Goal: Task Accomplishment & Management: Complete application form

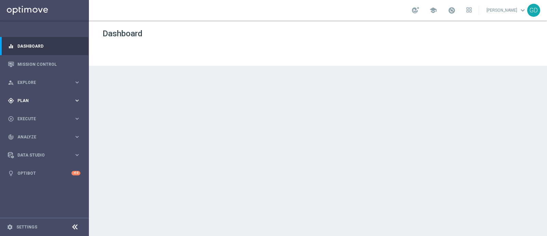
click at [27, 102] on span "Plan" at bounding box center [45, 100] width 56 height 4
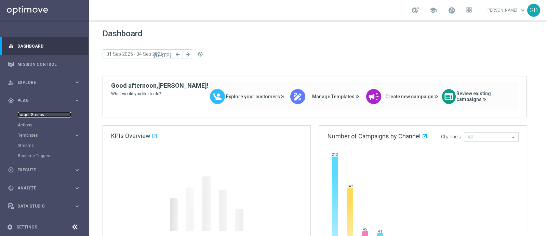
click at [36, 112] on link "Target Groups" at bounding box center [44, 114] width 53 height 5
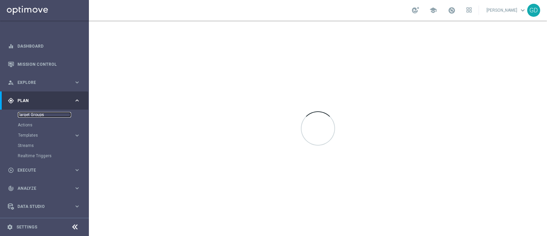
click at [37, 114] on link "Target Groups" at bounding box center [44, 114] width 53 height 5
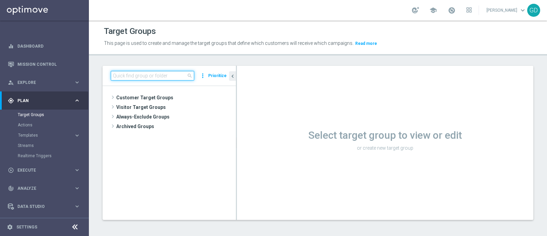
click at [121, 75] on input at bounding box center [152, 76] width 83 height 10
paste input "Lvl. 1,2,2s,3,4,5,6"
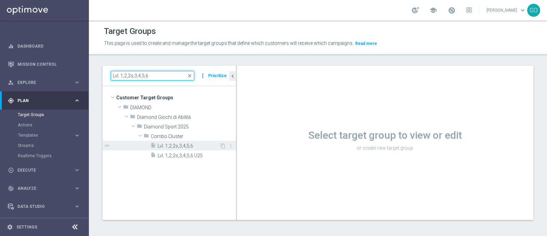
type input "Lvl. 1,2,2s,3,4,5,6"
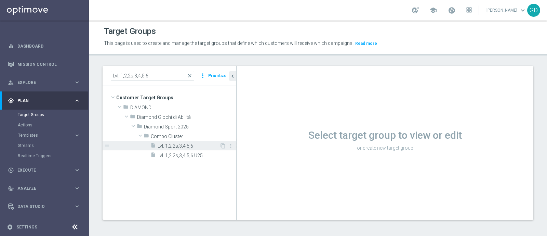
click at [178, 145] on span "Lvl. 1,2,2s,3,4,5,6" at bounding box center [189, 146] width 62 height 6
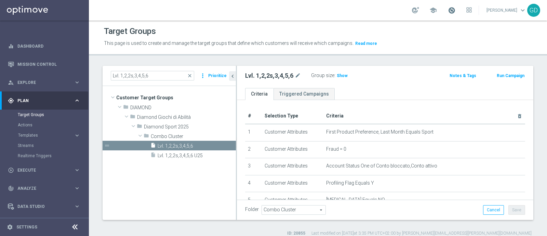
click at [455, 8] on span at bounding box center [452, 10] width 8 height 8
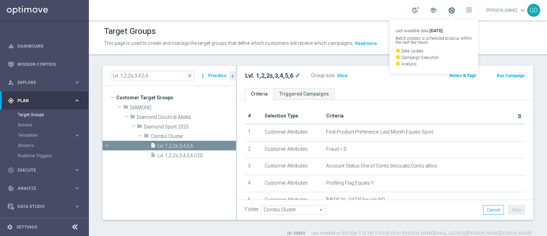
click at [455, 10] on span at bounding box center [452, 10] width 8 height 8
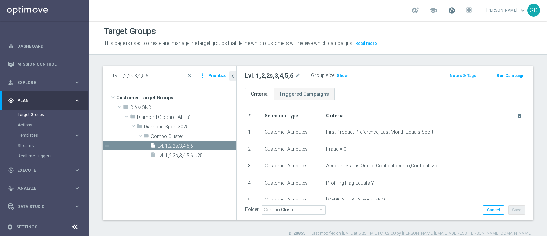
click at [455, 12] on span at bounding box center [452, 10] width 8 height 8
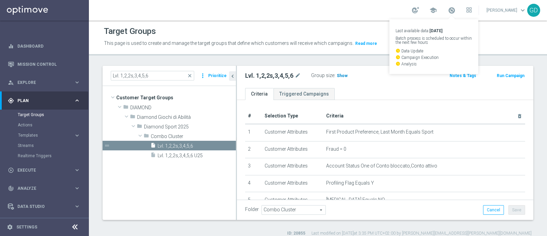
click at [343, 74] on span "Show" at bounding box center [342, 75] width 11 height 5
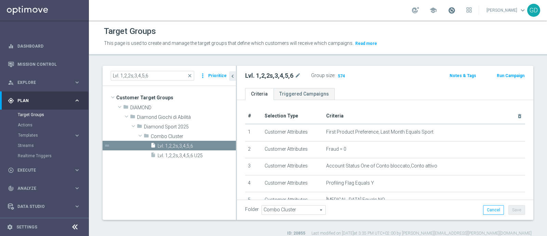
click at [455, 9] on span at bounding box center [452, 10] width 8 height 8
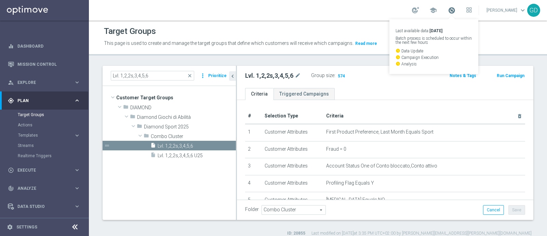
click at [455, 10] on span at bounding box center [452, 10] width 8 height 8
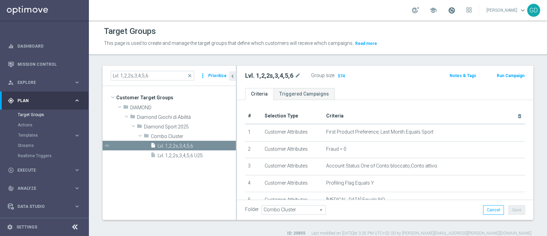
click at [455, 10] on span at bounding box center [452, 10] width 8 height 8
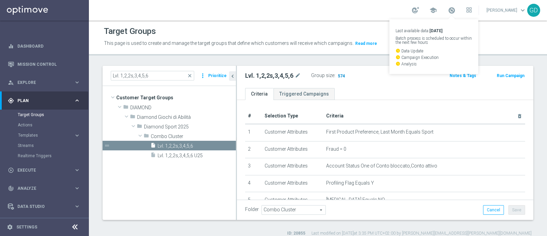
click at [340, 75] on span "574" at bounding box center [341, 76] width 9 height 6
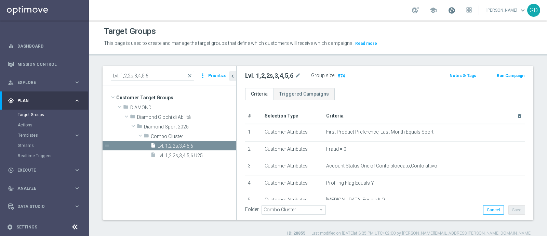
click at [455, 12] on span at bounding box center [452, 10] width 8 height 8
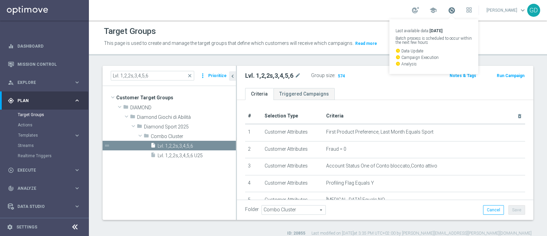
click at [455, 12] on span at bounding box center [452, 10] width 8 height 8
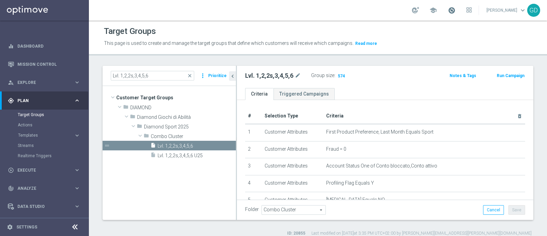
click at [455, 12] on span at bounding box center [452, 10] width 8 height 8
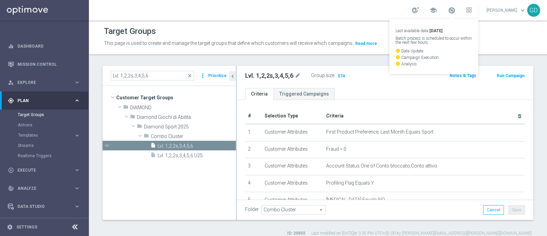
click at [375, 58] on div "Target Groups This page is used to create and manage the target groups that def…" at bounding box center [318, 128] width 458 height 215
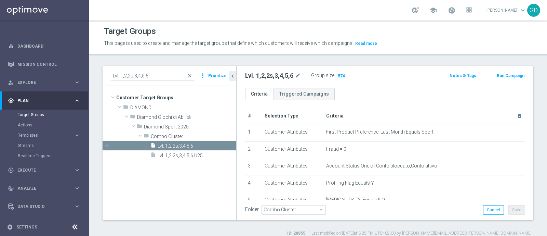
click at [504, 76] on button "Run Campaign" at bounding box center [510, 76] width 29 height 8
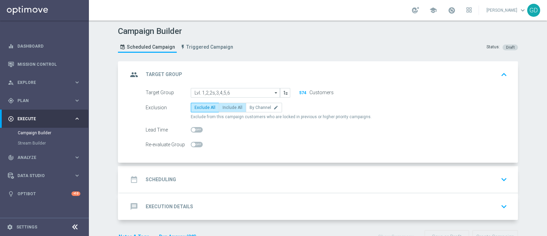
click at [229, 108] on span "Include All" at bounding box center [233, 107] width 20 height 5
click at [227, 108] on input "Include All" at bounding box center [225, 108] width 4 height 4
radio input "true"
click at [155, 177] on h2 "Scheduling" at bounding box center [161, 179] width 30 height 6
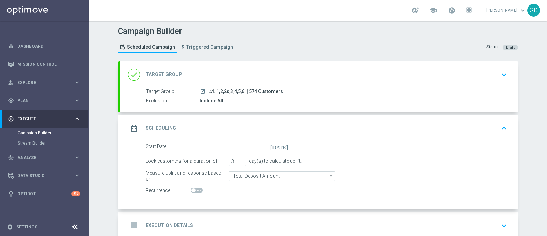
click at [283, 145] on icon "today" at bounding box center [280, 146] width 20 height 8
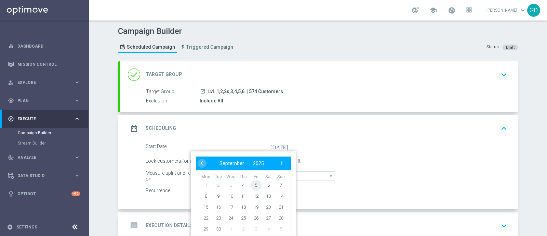
click at [254, 184] on span "5" at bounding box center [256, 184] width 11 height 11
type input "05 Sep 2025"
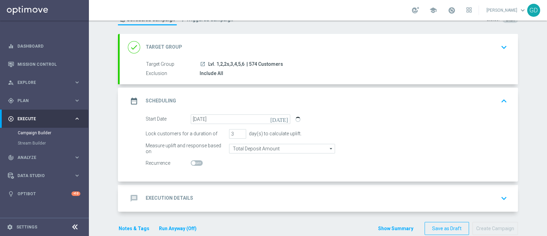
scroll to position [39, 0]
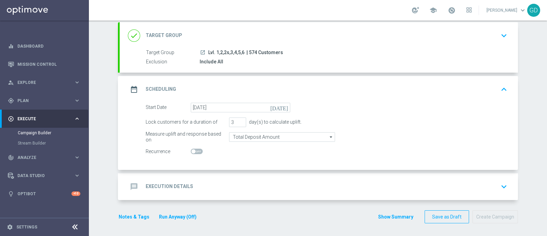
click at [180, 185] on h2 "Execution Details" at bounding box center [170, 186] width 48 height 6
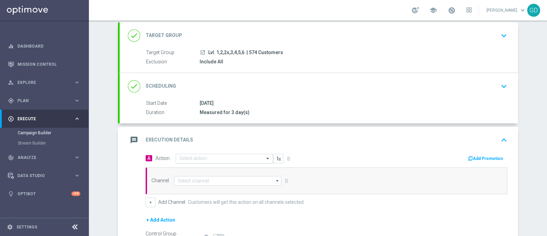
click at [264, 155] on span at bounding box center [268, 158] width 9 height 6
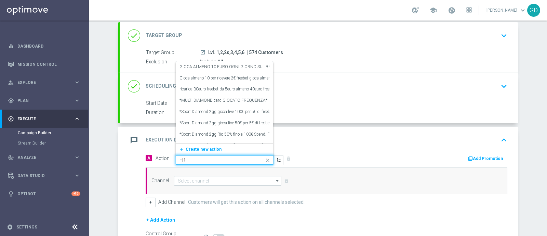
type input "F"
type input "R"
type input "S"
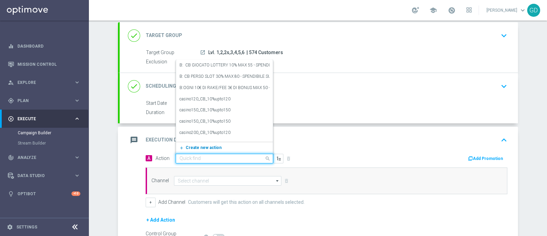
click at [210, 145] on span "Create new action" at bounding box center [204, 147] width 36 height 5
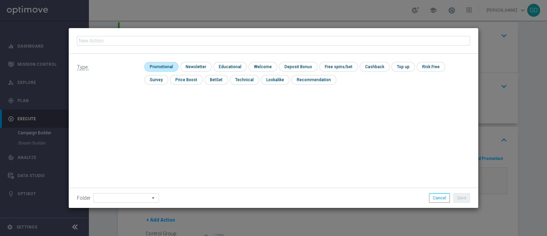
click at [157, 66] on input "checkbox" at bounding box center [160, 66] width 32 height 9
checkbox input "true"
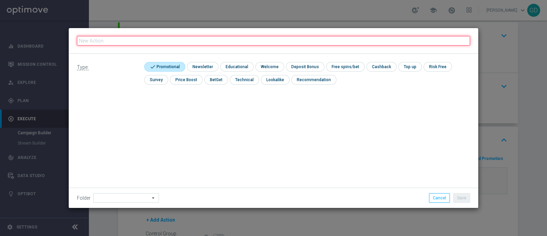
click at [106, 36] on input "text" at bounding box center [273, 41] width 393 height 10
paste input "Ricarica Fasce 100€/300€/500€ FB50€/FB100€/FB200€ Spend. QM 2,00"
type input "Ricarica Fasce 100€/300€/500€ FB50€/FB100€/FB200€ Spend. QM 2,00"
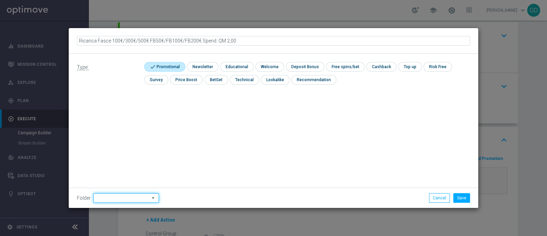
click at [138, 199] on input at bounding box center [126, 198] width 66 height 10
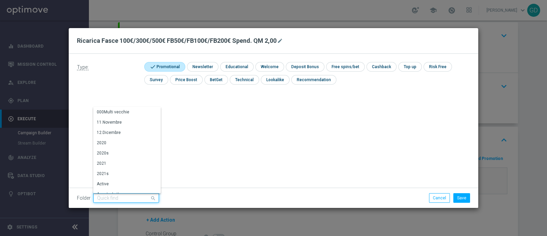
type input "V"
type input "s"
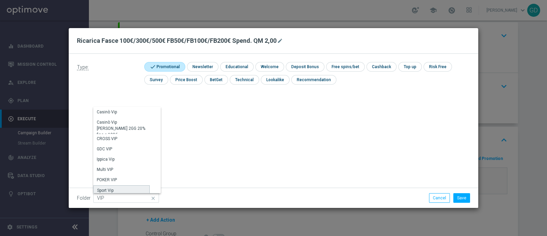
click at [130, 186] on div "Sport Vip" at bounding box center [121, 190] width 56 height 10
type input "Sport Vip"
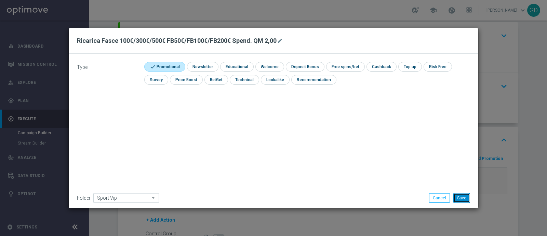
click at [464, 198] on button "Save" at bounding box center [461, 198] width 17 height 10
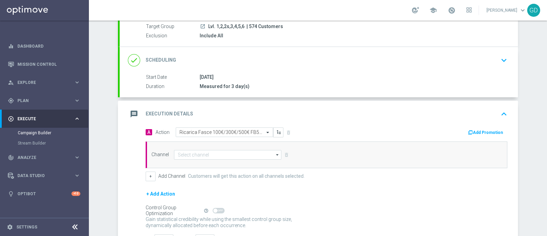
scroll to position [82, 0]
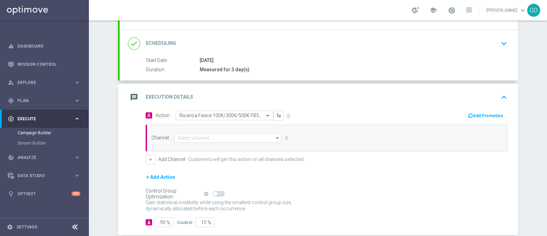
click at [274, 136] on icon "arrow_drop_down" at bounding box center [277, 137] width 7 height 9
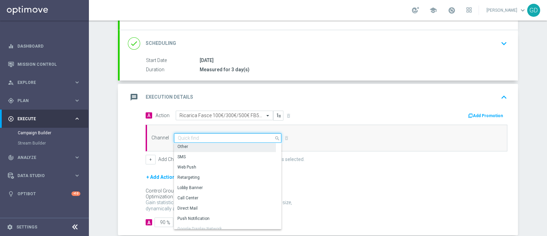
scroll to position [0, 0]
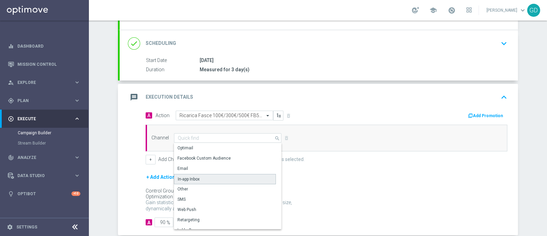
click at [223, 178] on div "In-app Inbox" at bounding box center [225, 179] width 102 height 10
type input "In-app Inbox"
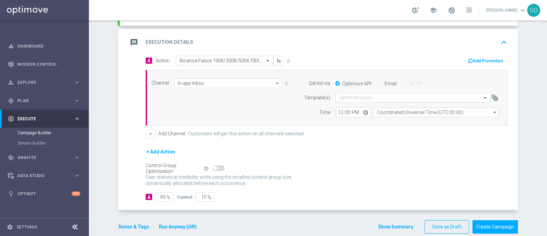
scroll to position [146, 0]
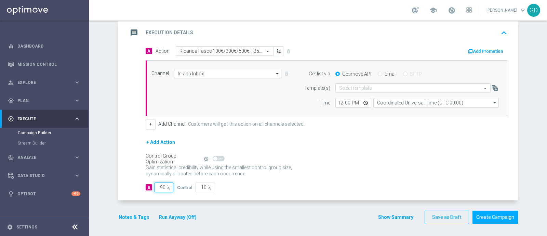
drag, startPoint x: 162, startPoint y: 186, endPoint x: 151, endPoint y: 185, distance: 11.0
click at [155, 185] on input "90" at bounding box center [164, 187] width 19 height 10
type input "10"
type input "90"
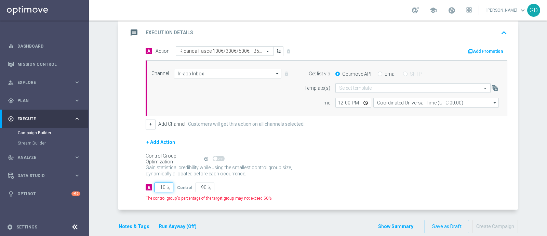
type input "100"
type input "0"
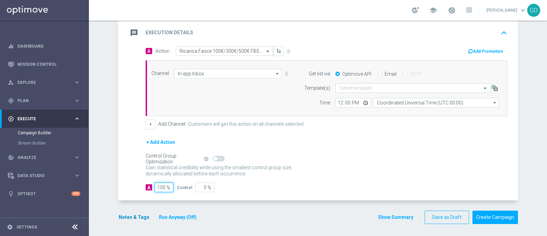
type input "100"
click at [128, 218] on button "Notes & Tags" at bounding box center [134, 217] width 32 height 9
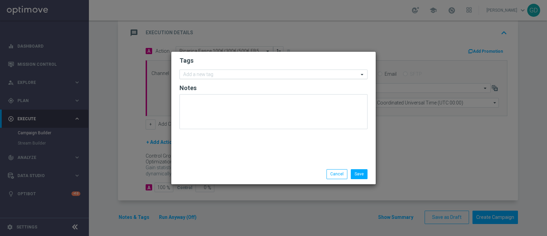
click at [202, 71] on div "Add a new tag" at bounding box center [269, 74] width 179 height 9
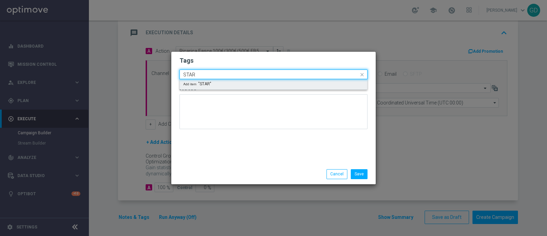
click at [203, 85] on span "Add item "STAR"" at bounding box center [197, 84] width 28 height 4
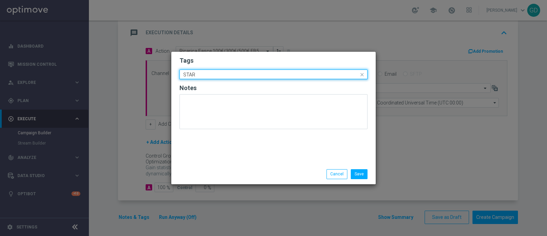
drag, startPoint x: 203, startPoint y: 75, endPoint x: 170, endPoint y: 71, distance: 33.8
click at [170, 71] on modal-container "Tags Quick find × STAR STAR Notes Save Cancel" at bounding box center [273, 118] width 547 height 236
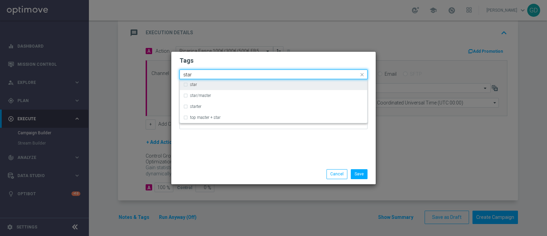
click at [184, 86] on div "star" at bounding box center [273, 84] width 181 height 11
type input "star"
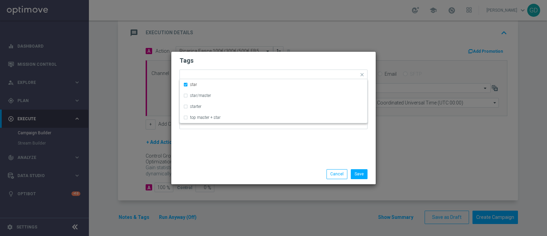
click at [248, 64] on h2 "Tags" at bounding box center [274, 60] width 188 height 8
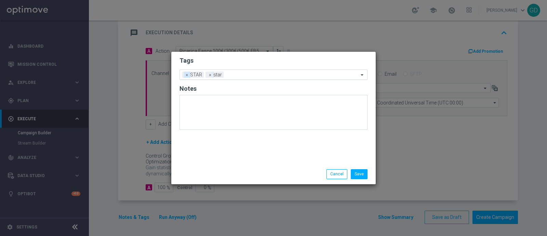
click at [185, 73] on span "×" at bounding box center [187, 74] width 6 height 6
click at [220, 75] on input "text" at bounding box center [281, 75] width 156 height 6
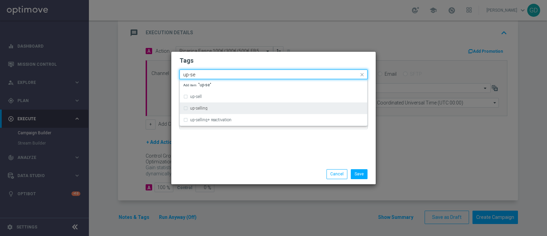
click at [186, 108] on div "up-selling" at bounding box center [273, 108] width 181 height 11
type input "up-se"
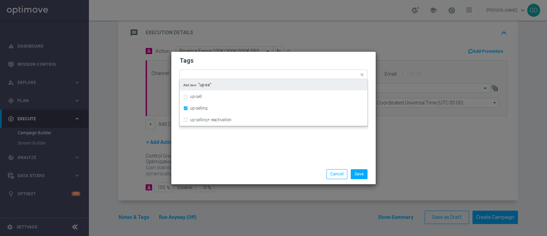
click at [242, 57] on h2 "Tags" at bounding box center [274, 60] width 188 height 8
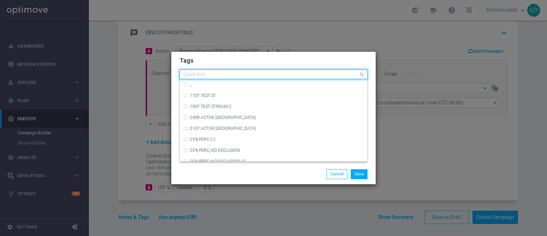
click at [242, 78] on div at bounding box center [270, 75] width 176 height 7
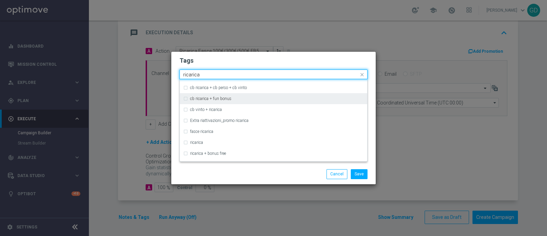
scroll to position [171, 0]
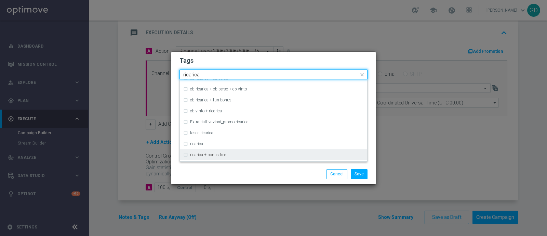
click at [186, 156] on div "ricarica + bonus free" at bounding box center [273, 154] width 181 height 11
type input "ricarica"
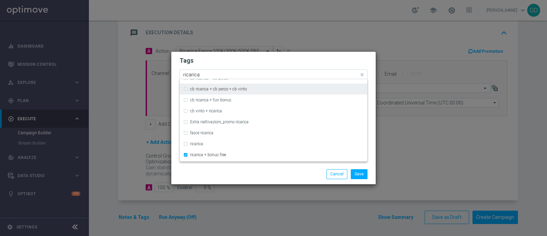
click at [234, 54] on div "Tags Quick find × star × up-selling × ricarica + bonus free ricarica cb ricaric…" at bounding box center [273, 108] width 204 height 112
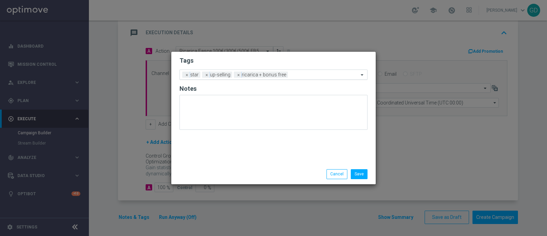
click at [296, 74] on input "text" at bounding box center [325, 75] width 68 height 6
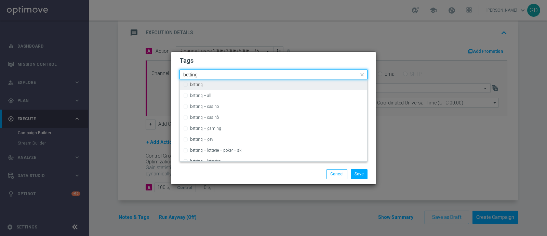
click at [233, 84] on div "betting" at bounding box center [277, 84] width 174 height 4
type input "betting"
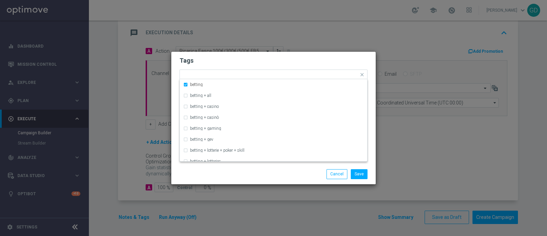
click at [270, 64] on h2 "Tags" at bounding box center [274, 60] width 188 height 8
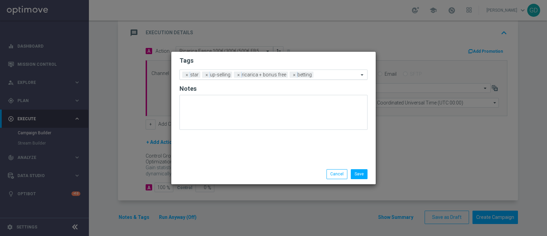
click at [324, 74] on input "text" at bounding box center [337, 75] width 42 height 6
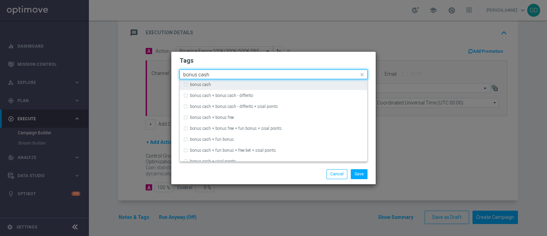
click at [195, 86] on label "bonus cash" at bounding box center [200, 84] width 21 height 4
type input "bonus cash"
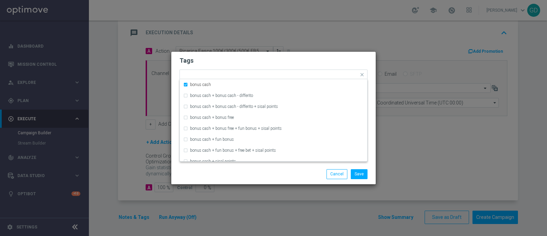
click at [254, 56] on h2 "Tags" at bounding box center [274, 60] width 188 height 8
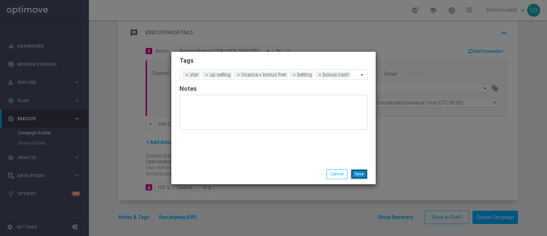
click at [359, 171] on button "Save" at bounding box center [359, 174] width 17 height 10
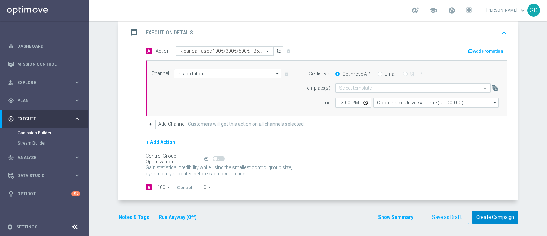
click at [483, 215] on button "Create Campaign" at bounding box center [495, 216] width 45 height 13
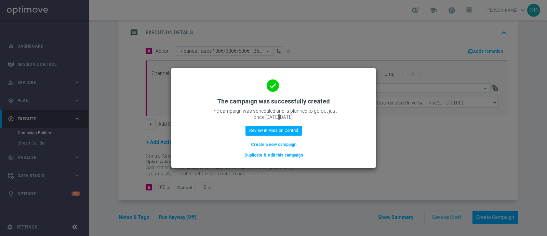
click at [275, 144] on button "Create a new campaign" at bounding box center [273, 145] width 47 height 8
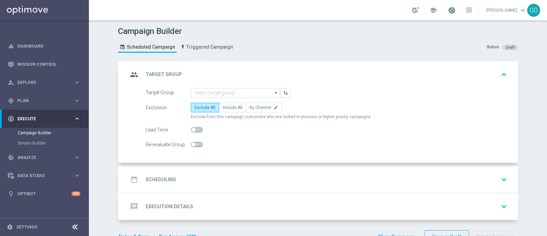
click at [455, 12] on span at bounding box center [452, 10] width 8 height 8
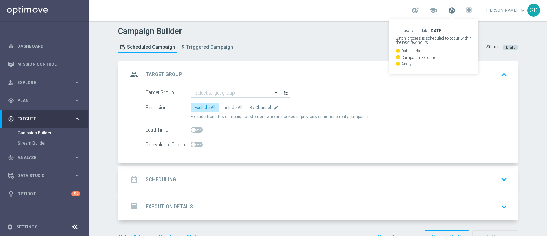
click at [455, 9] on span at bounding box center [452, 10] width 8 height 8
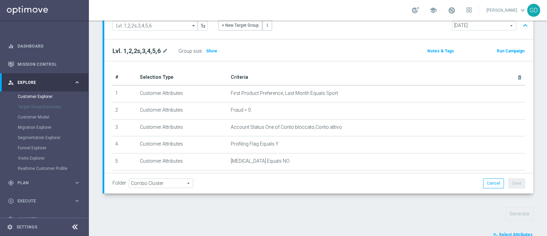
scroll to position [259, 0]
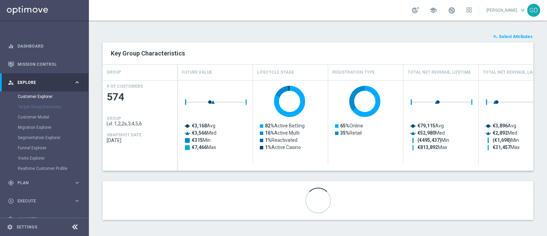
click at [501, 37] on span "Select Attributes" at bounding box center [516, 36] width 34 height 5
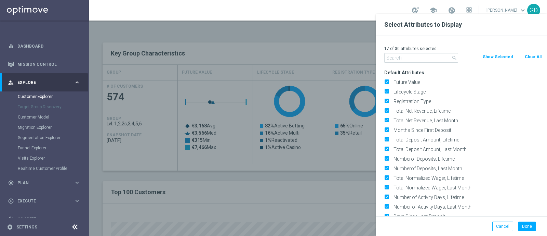
click at [533, 56] on button "Clear All" at bounding box center [533, 57] width 18 height 8
checkbox input "false"
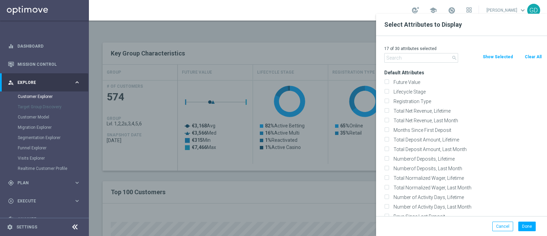
checkbox input "false"
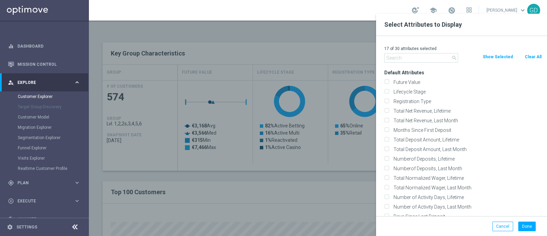
checkbox input "false"
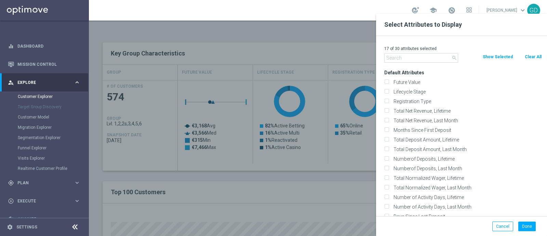
checkbox input "false"
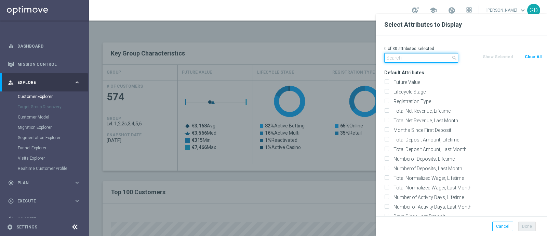
click at [399, 62] on input "text" at bounding box center [421, 58] width 74 height 10
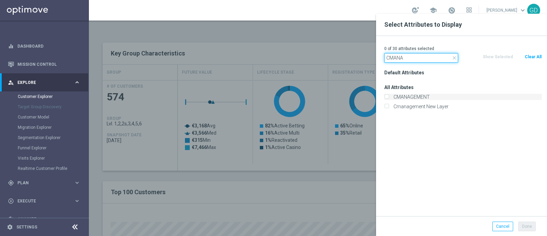
type input "CMANA"
click at [387, 97] on input "CMANAGEMENT" at bounding box center [386, 97] width 4 height 4
checkbox input "true"
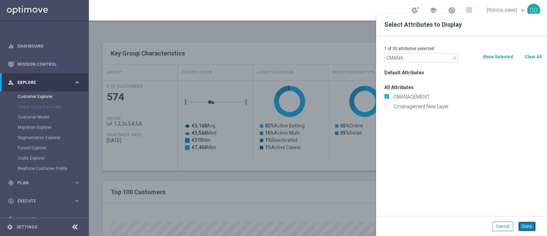
click at [527, 228] on button "Done" at bounding box center [526, 226] width 17 height 10
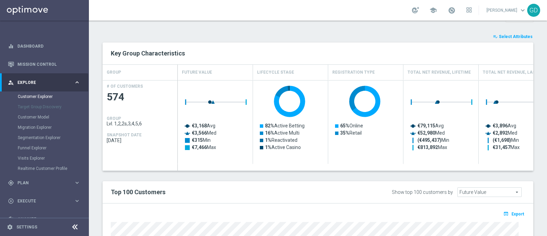
type input "Search"
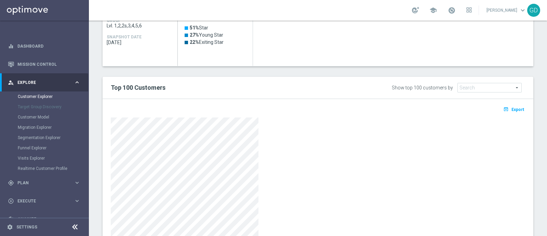
scroll to position [403, 0]
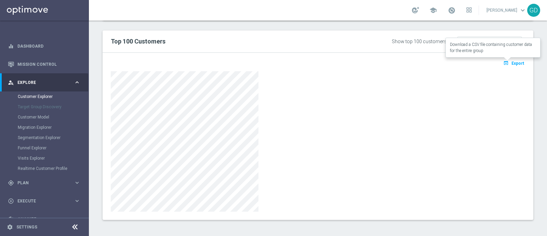
click at [512, 63] on span "Export" at bounding box center [518, 63] width 13 height 5
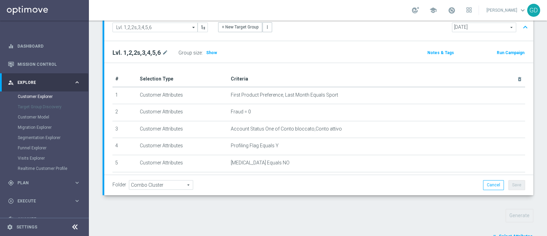
scroll to position [0, 0]
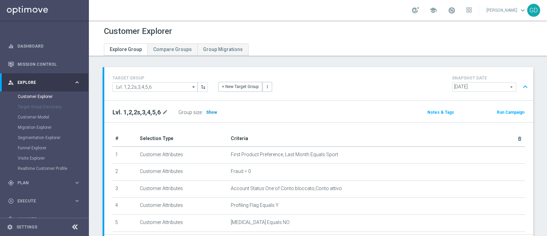
click at [209, 113] on span "Show" at bounding box center [211, 112] width 11 height 5
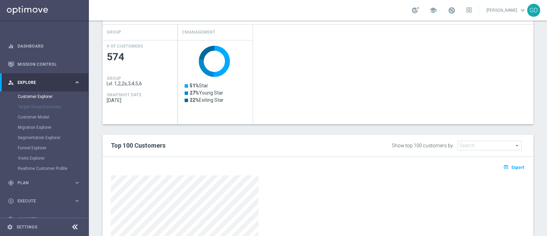
scroll to position [342, 0]
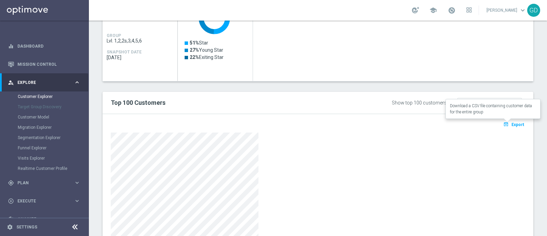
click at [513, 122] on span "Export" at bounding box center [518, 124] width 13 height 5
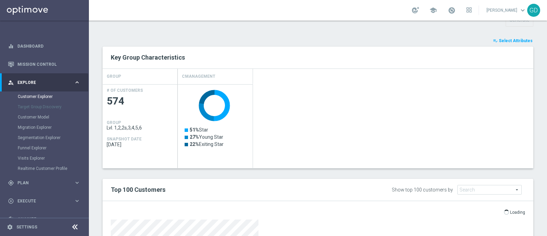
scroll to position [256, 0]
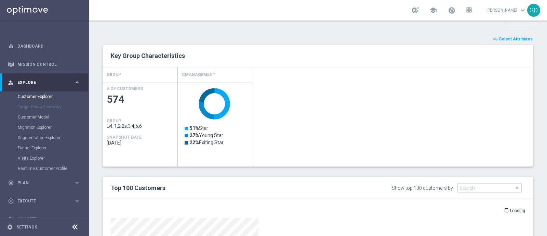
click at [511, 35] on button "playlist_add_check Select Attributes" at bounding box center [512, 39] width 41 height 8
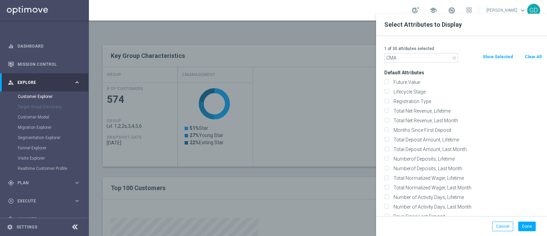
type input "CMAN"
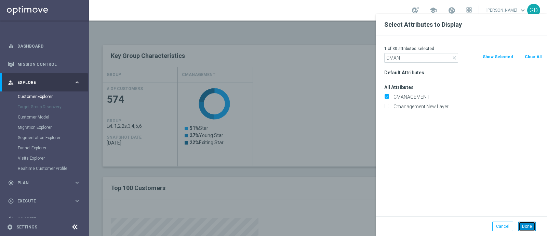
click at [528, 226] on button "Done" at bounding box center [526, 226] width 17 height 10
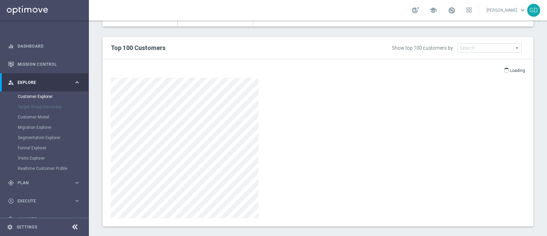
scroll to position [403, 0]
